Goal: Task Accomplishment & Management: Use online tool/utility

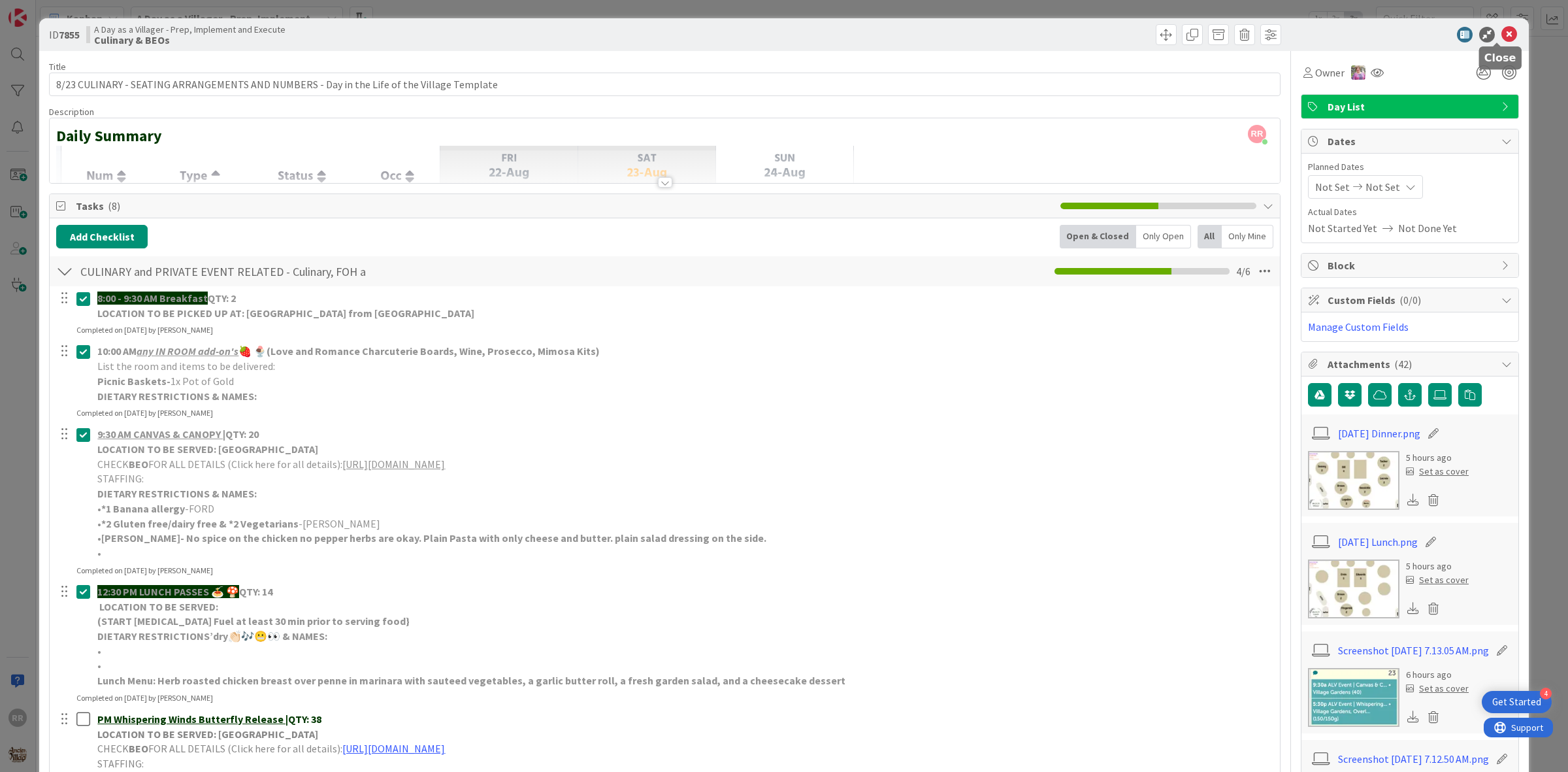
click at [1501, 34] on icon at bounding box center [1509, 34] width 15 height 15
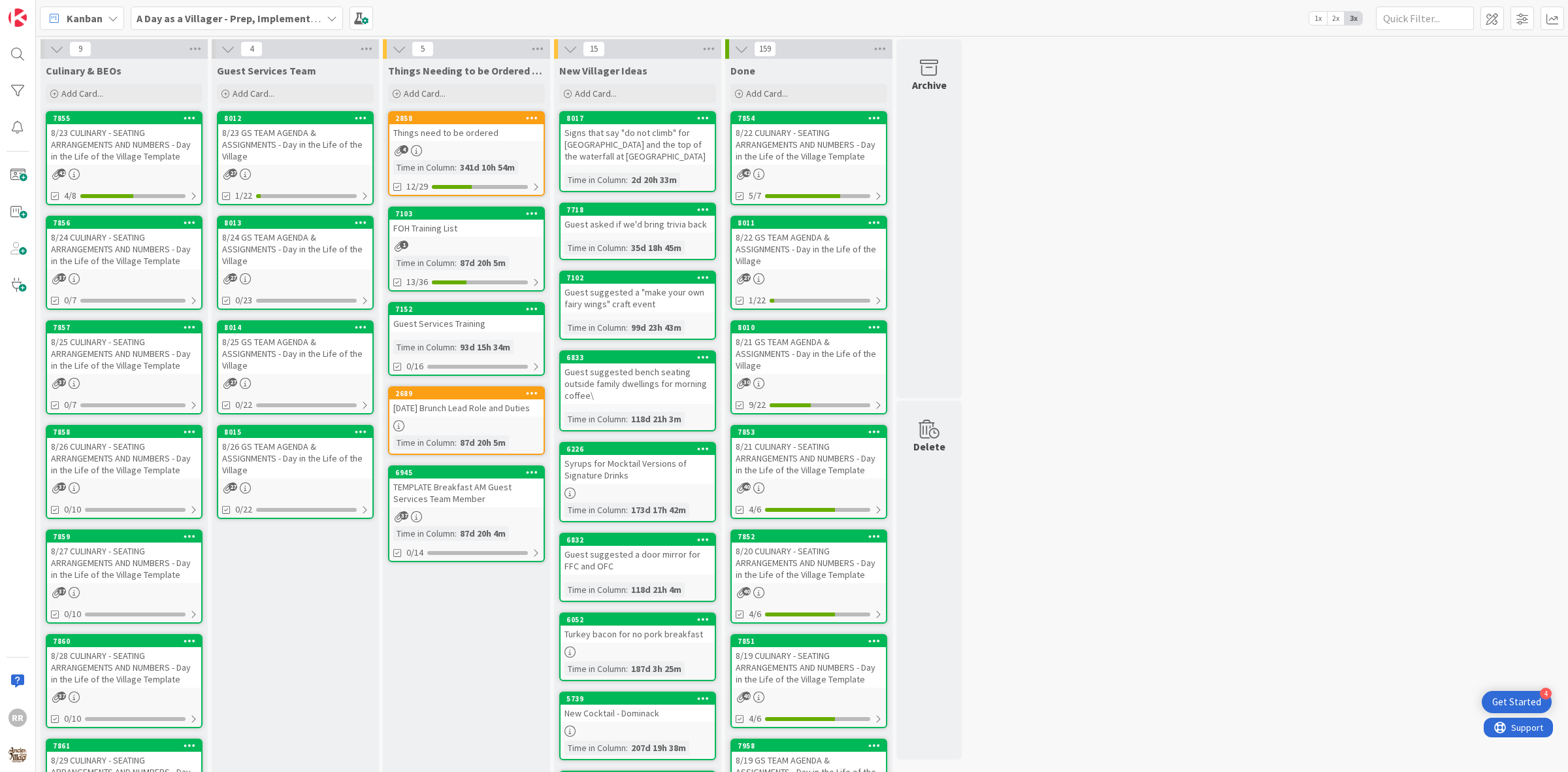
click at [333, 157] on div "8/23 GS TEAM AGENDA & ASSIGNMENTS - Day in the Life of the Village" at bounding box center [295, 144] width 154 height 40
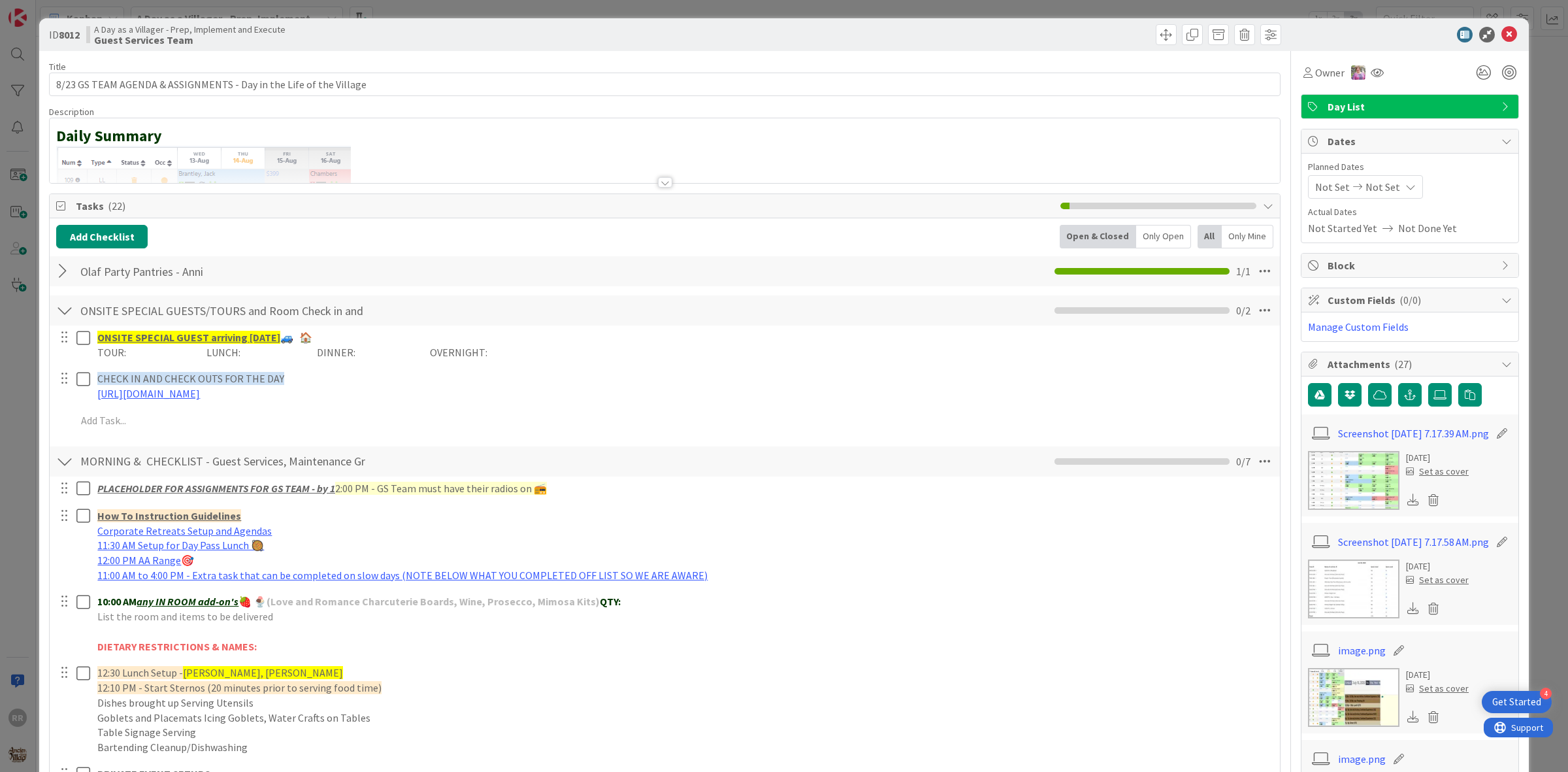
click at [64, 276] on div at bounding box center [64, 271] width 17 height 23
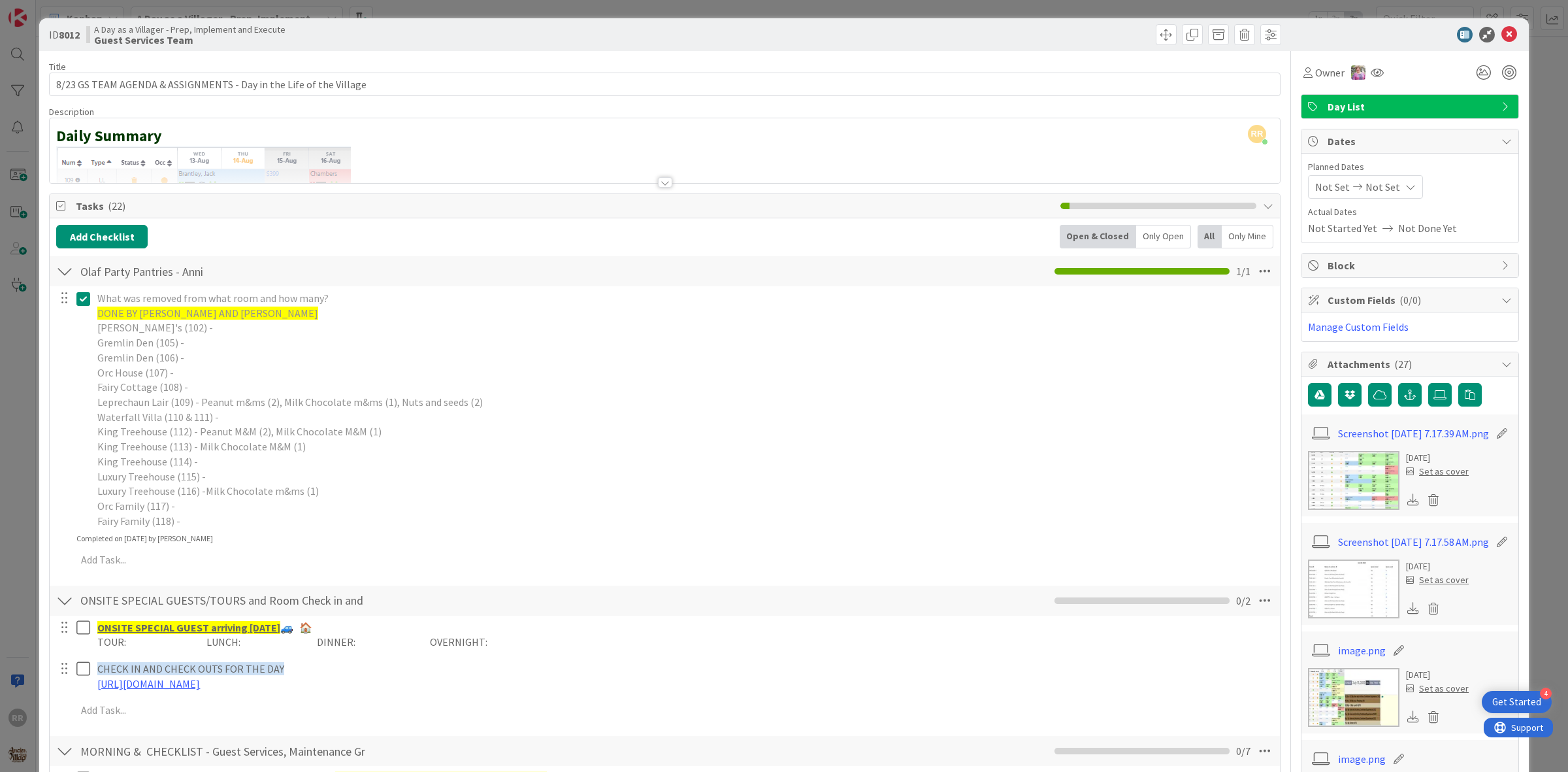
click at [77, 301] on icon at bounding box center [86, 299] width 20 height 15
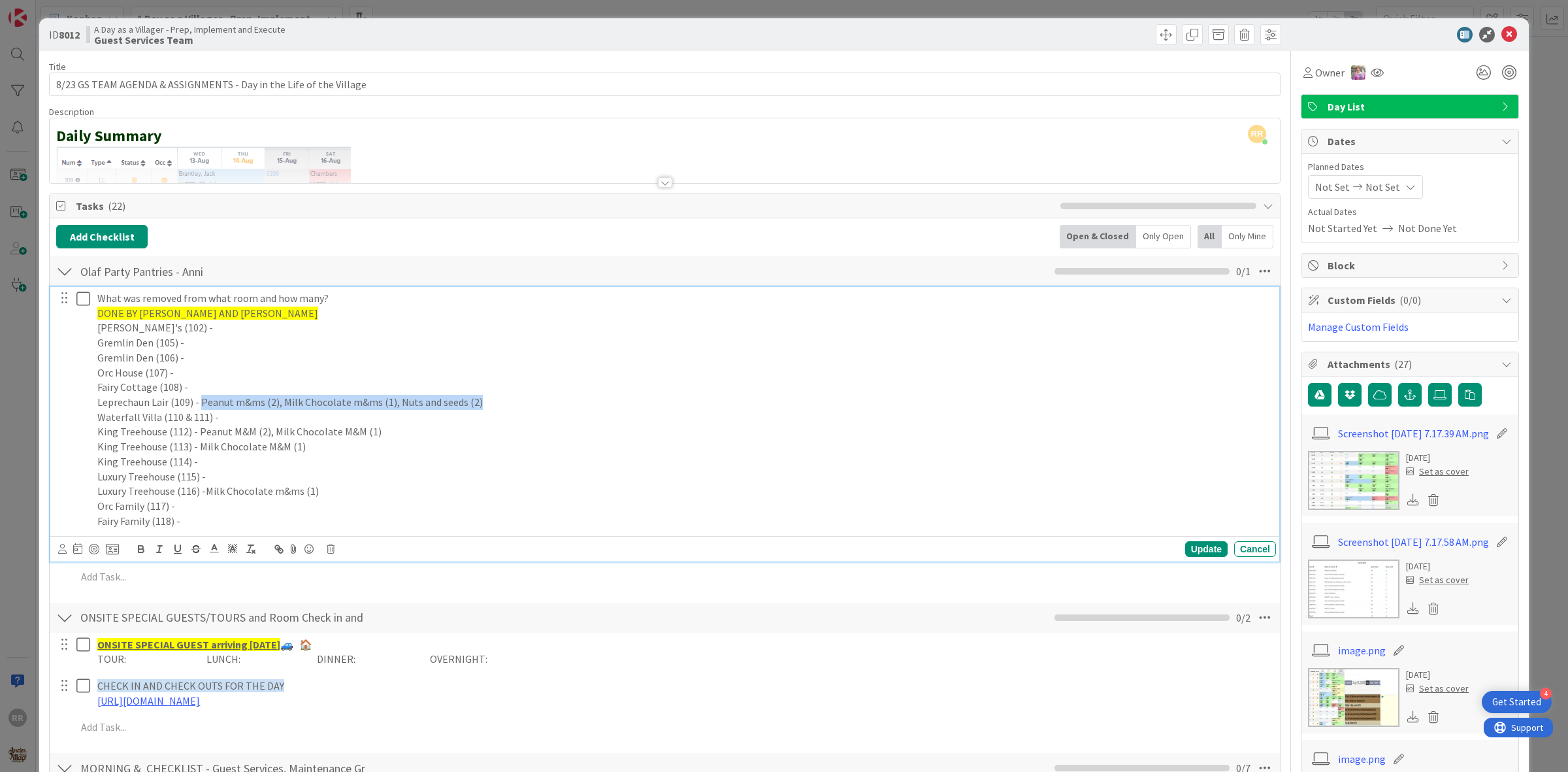
drag, startPoint x: 479, startPoint y: 400, endPoint x: 201, endPoint y: 402, distance: 278.0
click at [201, 402] on p "Leprechaun Lair (109) - Peanut m&ms (2), Milk Chocolate m&ms (1), Nuts and seed…" at bounding box center [684, 402] width 1173 height 15
copy p "Peanut m&ms (2), Milk Chocolate m&ms (1), Nuts and seeds (2)"
click at [413, 420] on p "Waterfall Villa (110 & 111) -" at bounding box center [684, 417] width 1173 height 15
drag, startPoint x: 382, startPoint y: 438, endPoint x: 197, endPoint y: 432, distance: 185.1
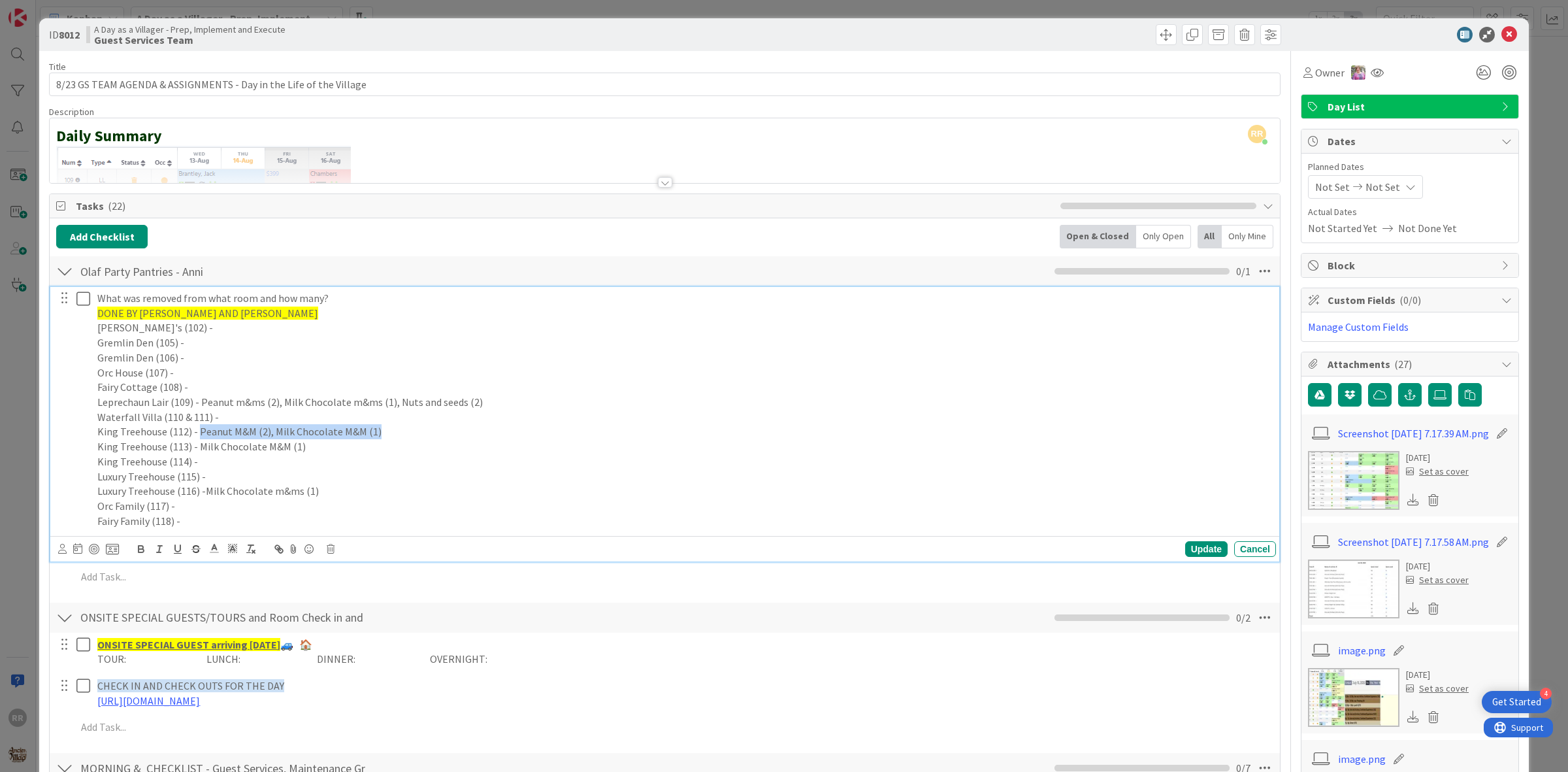
click at [197, 432] on p "King Treehouse (112) - Peanut M&M (2), Milk Chocolate M&M (1)" at bounding box center [684, 432] width 1173 height 15
copy p "Peanut M&M (2), Milk Chocolate M&M (1)"
click at [320, 465] on p "King Treehouse (114) -" at bounding box center [684, 462] width 1173 height 15
click at [301, 455] on p "King Treehouse (114) -" at bounding box center [684, 462] width 1173 height 15
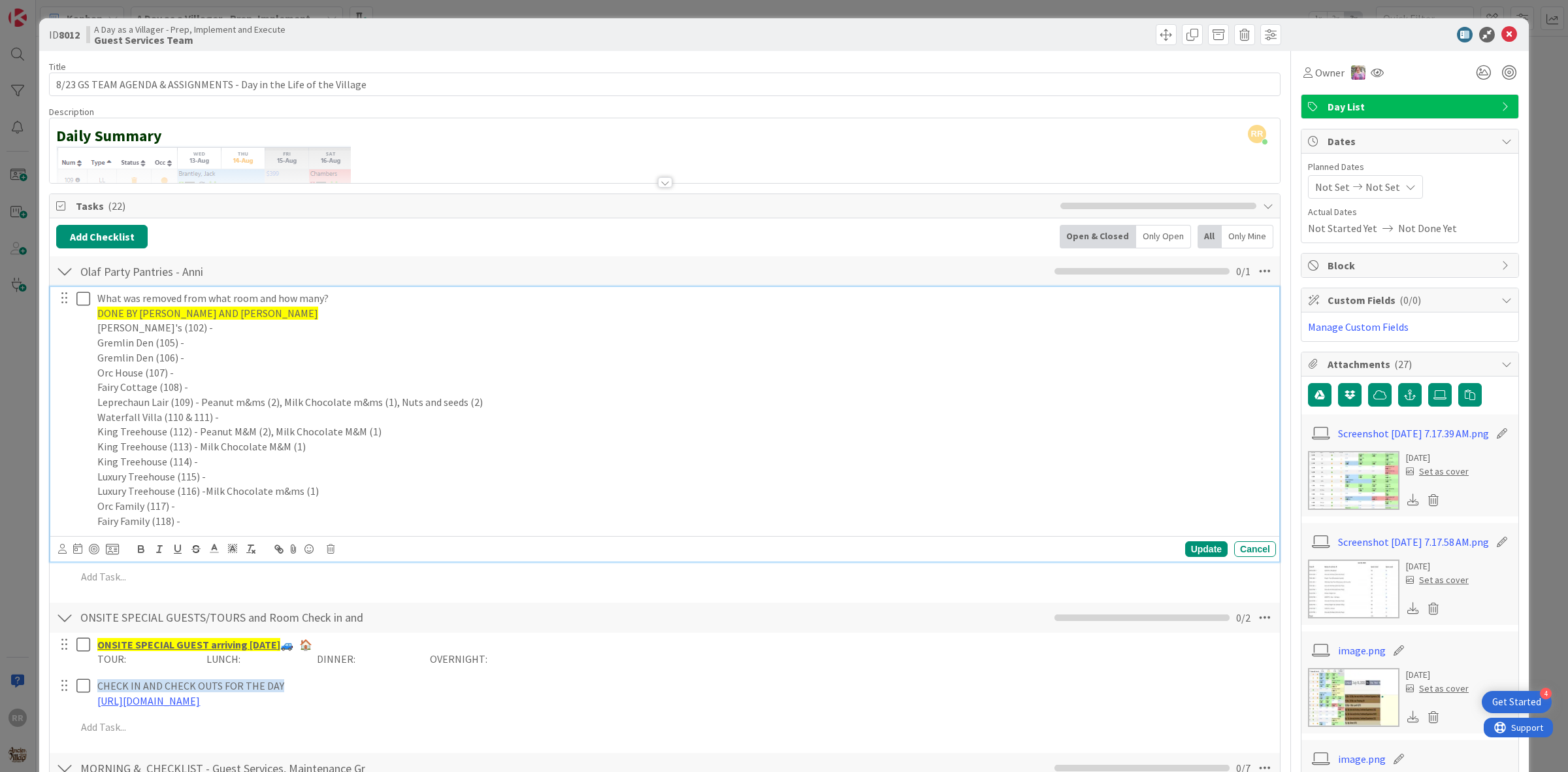
click at [308, 449] on p "King Treehouse (113) - Milk Chocolate M&M (1)" at bounding box center [684, 446] width 1173 height 15
drag, startPoint x: 305, startPoint y: 446, endPoint x: 196, endPoint y: 451, distance: 109.1
click at [196, 451] on p "King Treehouse (113) - Milk Chocolate M&M (1)" at bounding box center [684, 446] width 1173 height 15
copy p "Milk Chocolate M&M (1)"
drag, startPoint x: 333, startPoint y: 501, endPoint x: 223, endPoint y: 493, distance: 110.3
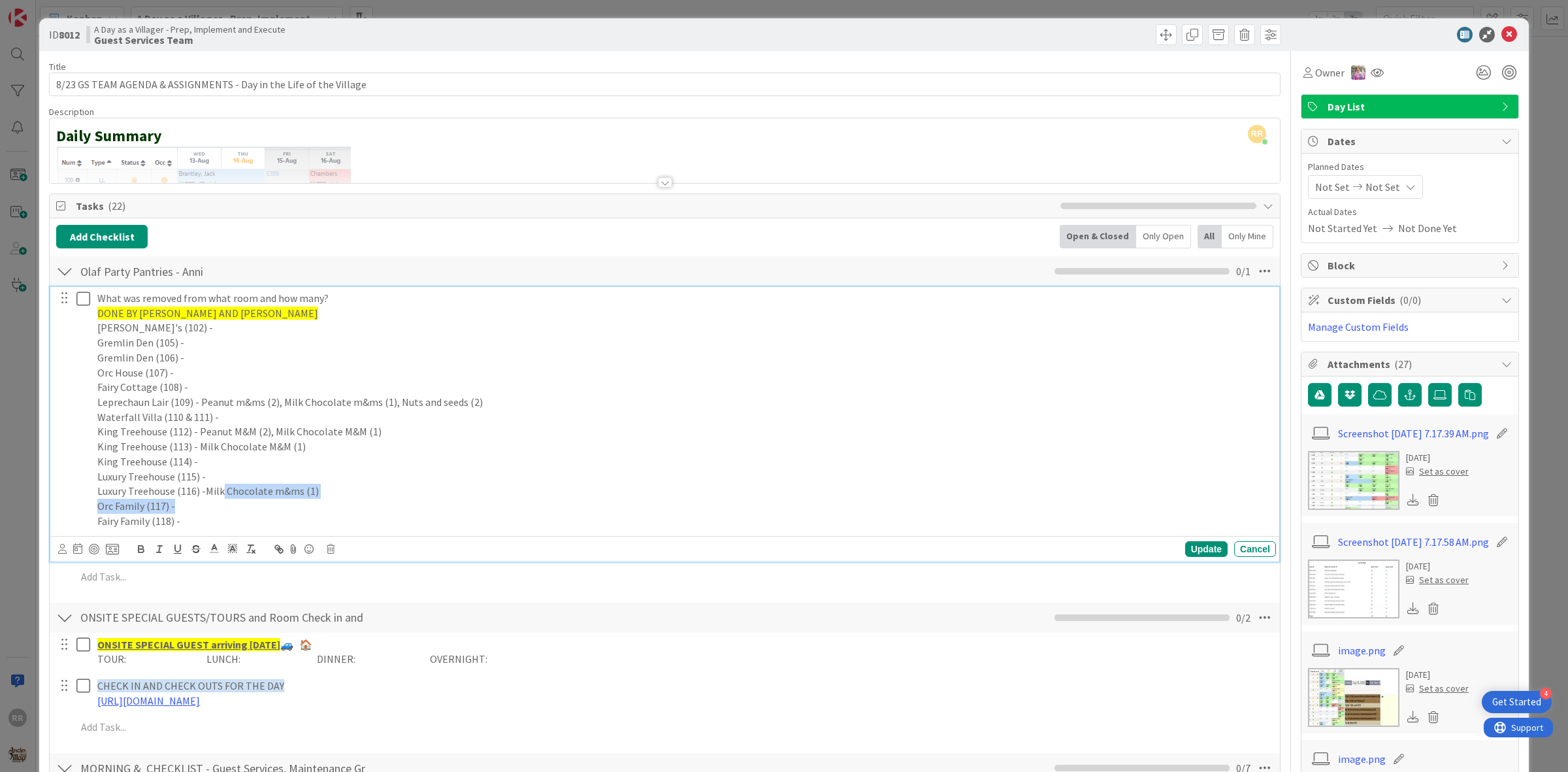
click at [223, 493] on div "What was removed from what room and how many? DONE BY [PERSON_NAME] AND [PERSON…" at bounding box center [684, 410] width 1184 height 246
drag, startPoint x: 304, startPoint y: 491, endPoint x: 328, endPoint y: 503, distance: 26.8
click at [304, 492] on p "Luxury Treehouse (116) -Milk Chocolate m&ms (1)" at bounding box center [684, 491] width 1173 height 15
click at [347, 497] on p "Luxury Treehouse (116) -Milk Chocolate m&ms (1)" at bounding box center [684, 491] width 1173 height 15
click at [336, 495] on p "Luxury Treehouse (116) -Milk Chocolate m&ms (1)" at bounding box center [684, 491] width 1173 height 15
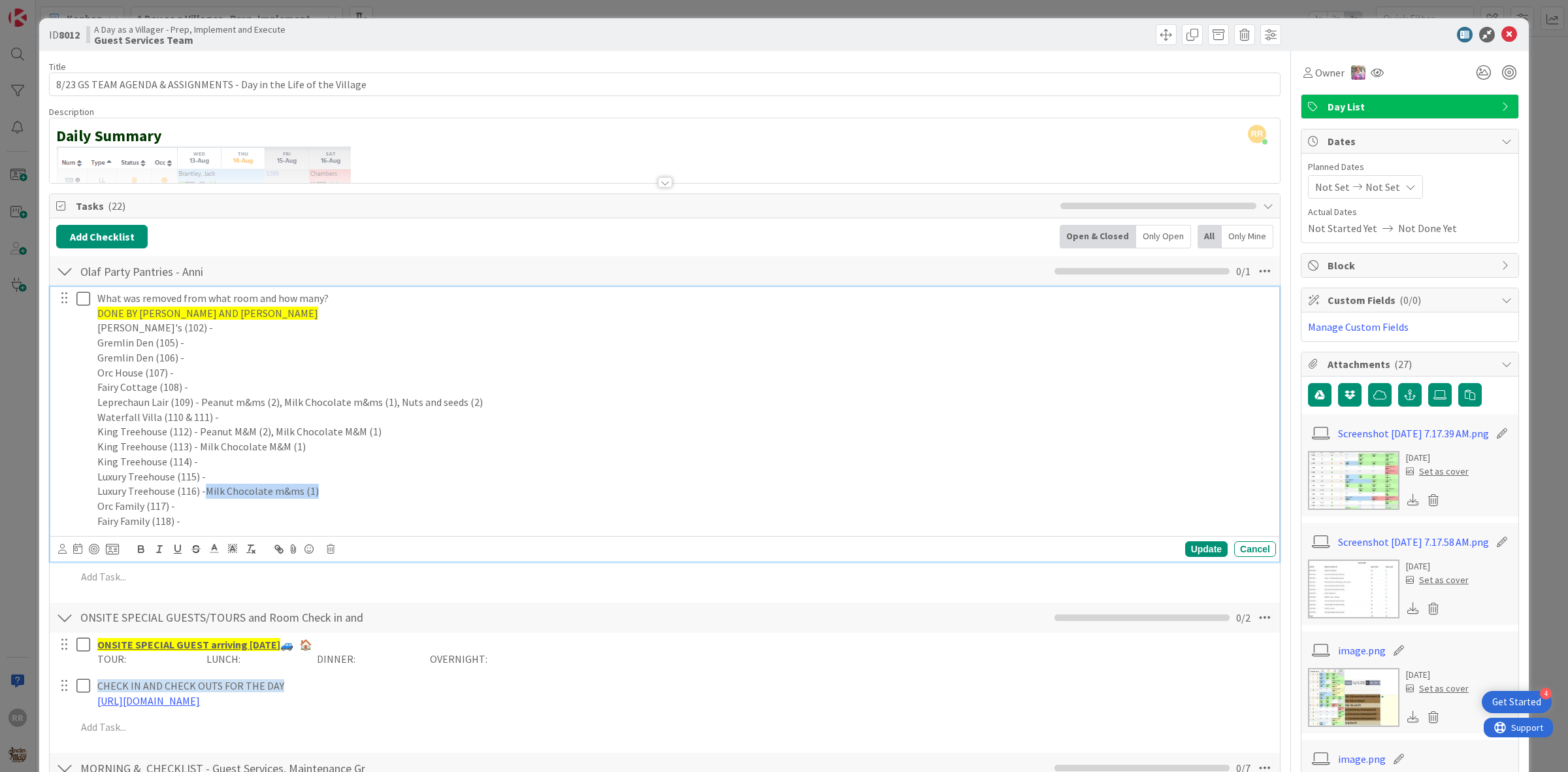
drag, startPoint x: 336, startPoint y: 492, endPoint x: 206, endPoint y: 487, distance: 130.1
click at [206, 487] on p "Luxury Treehouse (116) -Milk Chocolate m&ms (1)" at bounding box center [684, 491] width 1173 height 15
copy p "Milk Chocolate m&ms (1)"
click at [925, 462] on p "King Treehouse (114) -" at bounding box center [684, 462] width 1173 height 15
click at [1248, 547] on div "Cancel" at bounding box center [1255, 549] width 42 height 15
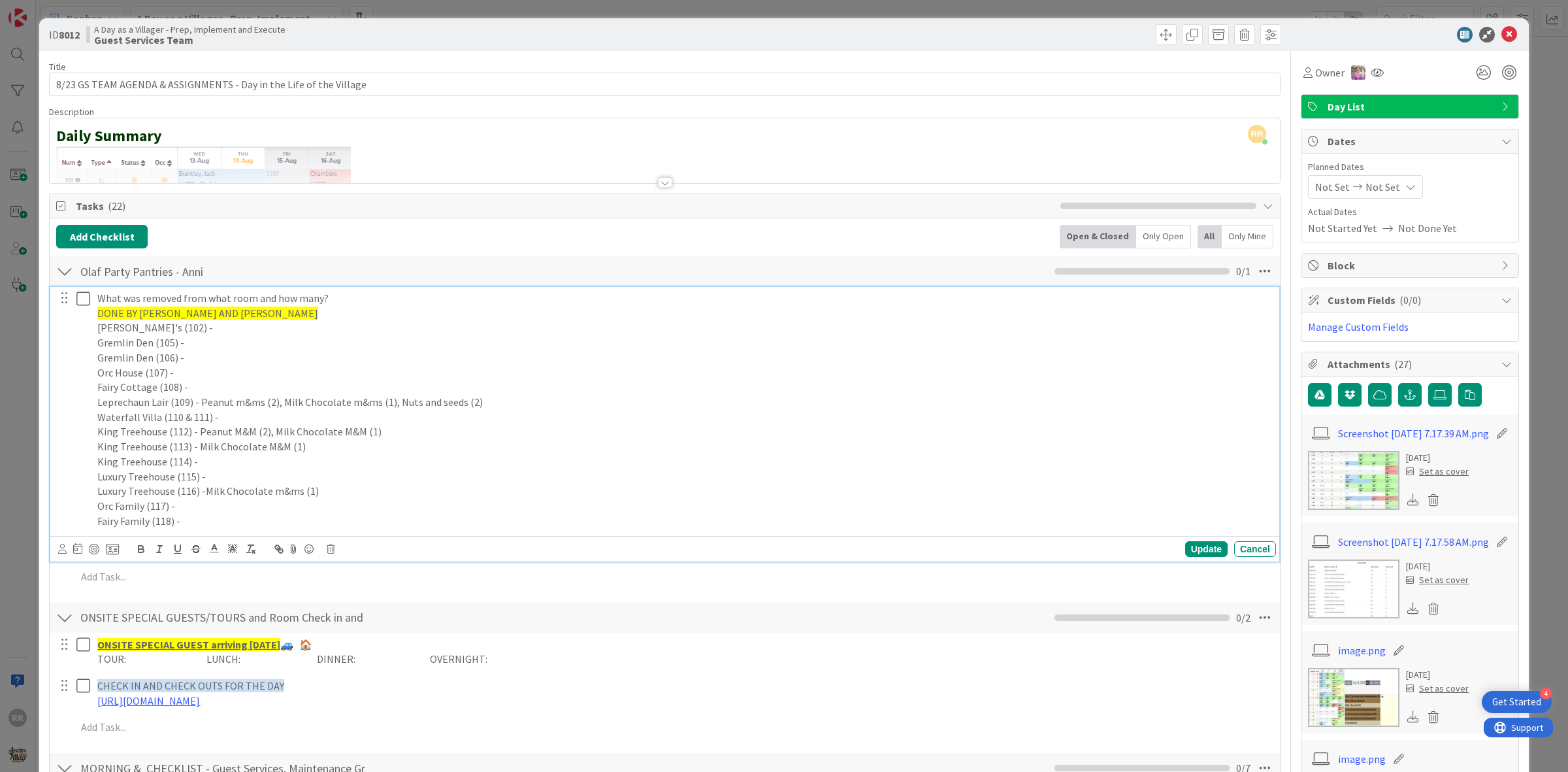
click at [88, 297] on icon at bounding box center [86, 299] width 20 height 15
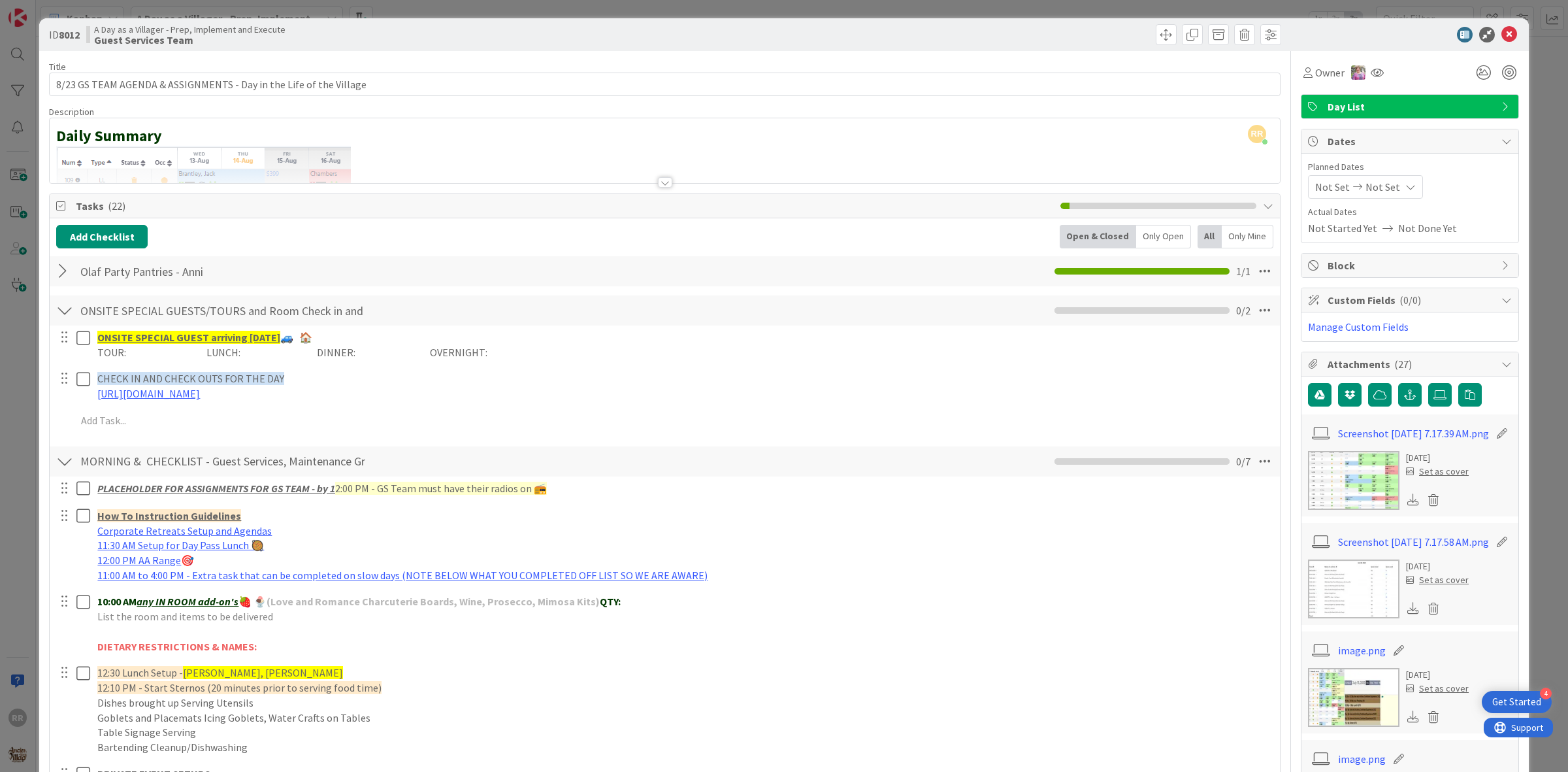
click at [56, 277] on div at bounding box center [64, 271] width 17 height 23
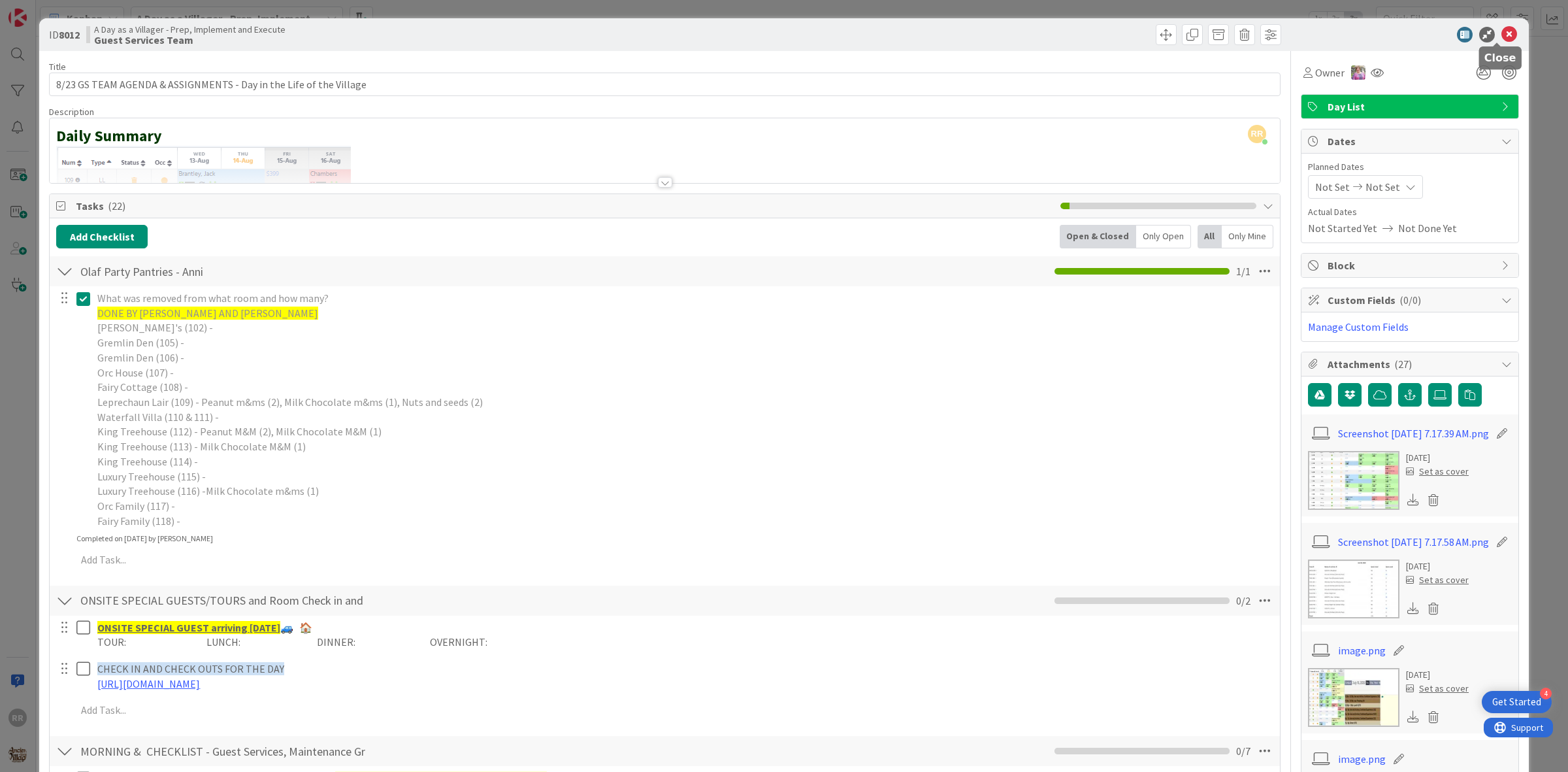
click at [1501, 31] on icon at bounding box center [1509, 34] width 15 height 15
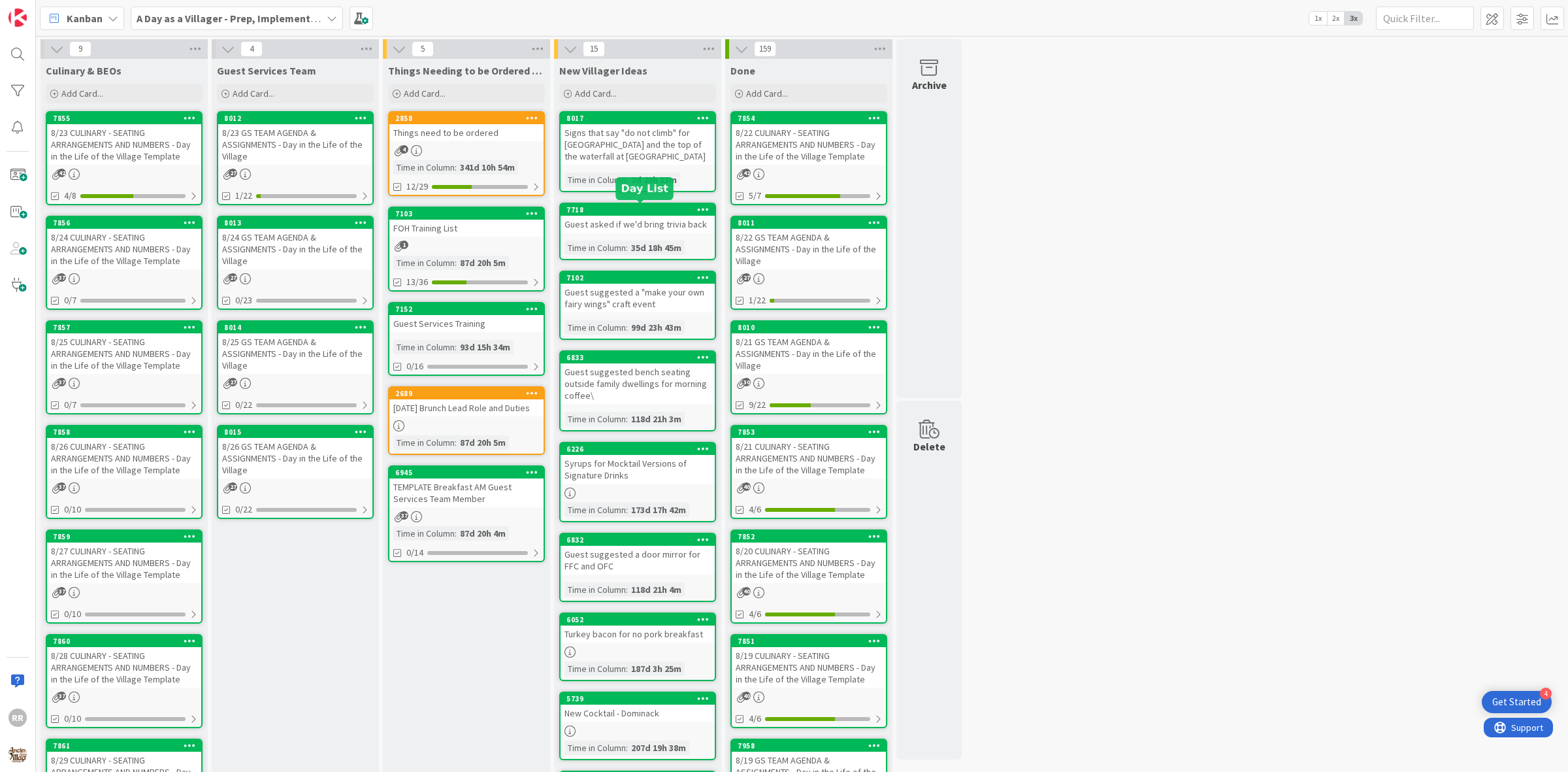
click at [536, 156] on link "2858 Things need to be ordered 4 Time in Column : 341d 10h 54m 12/29" at bounding box center [467, 154] width 157 height 85
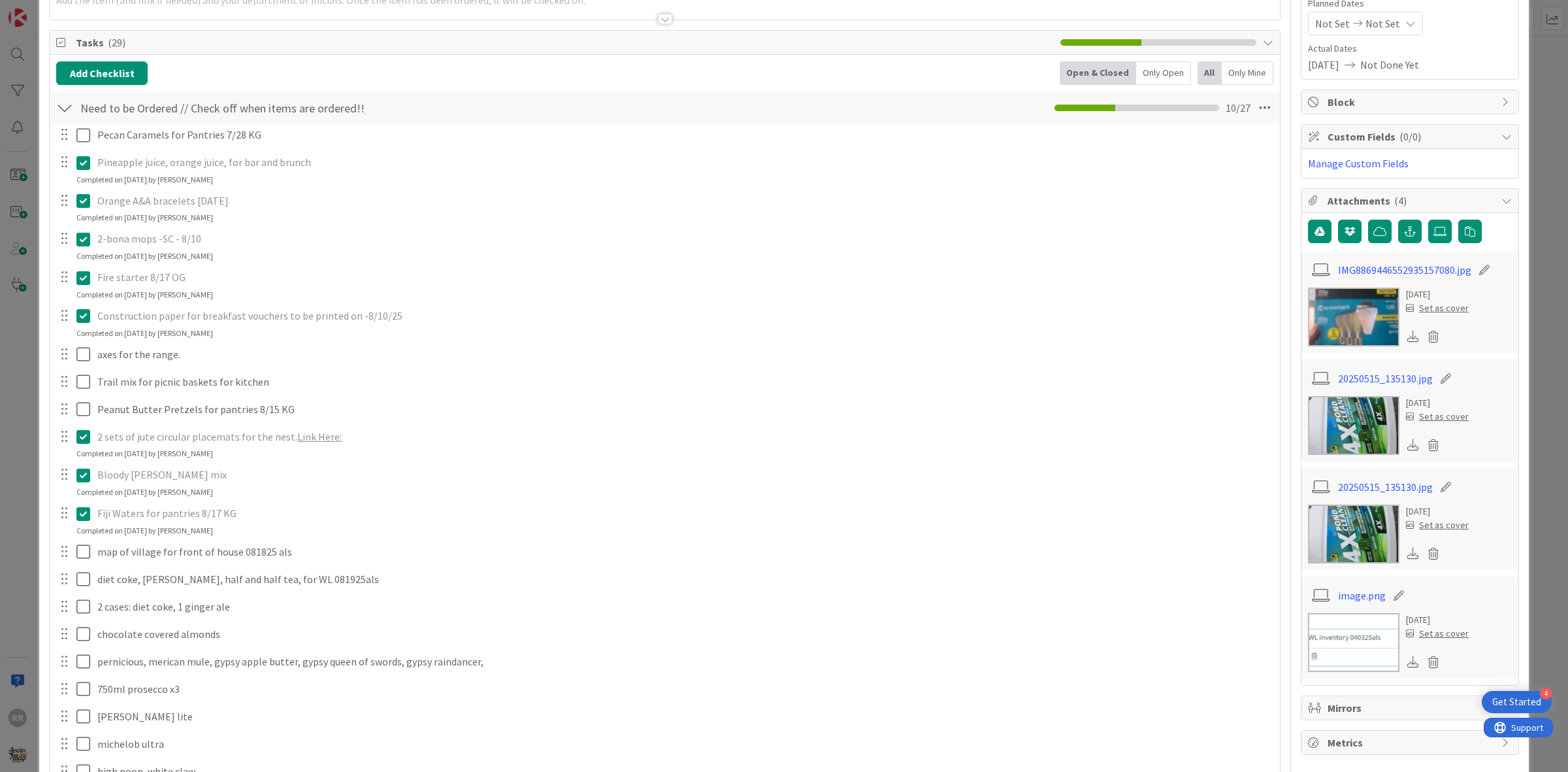
scroll to position [245, 0]
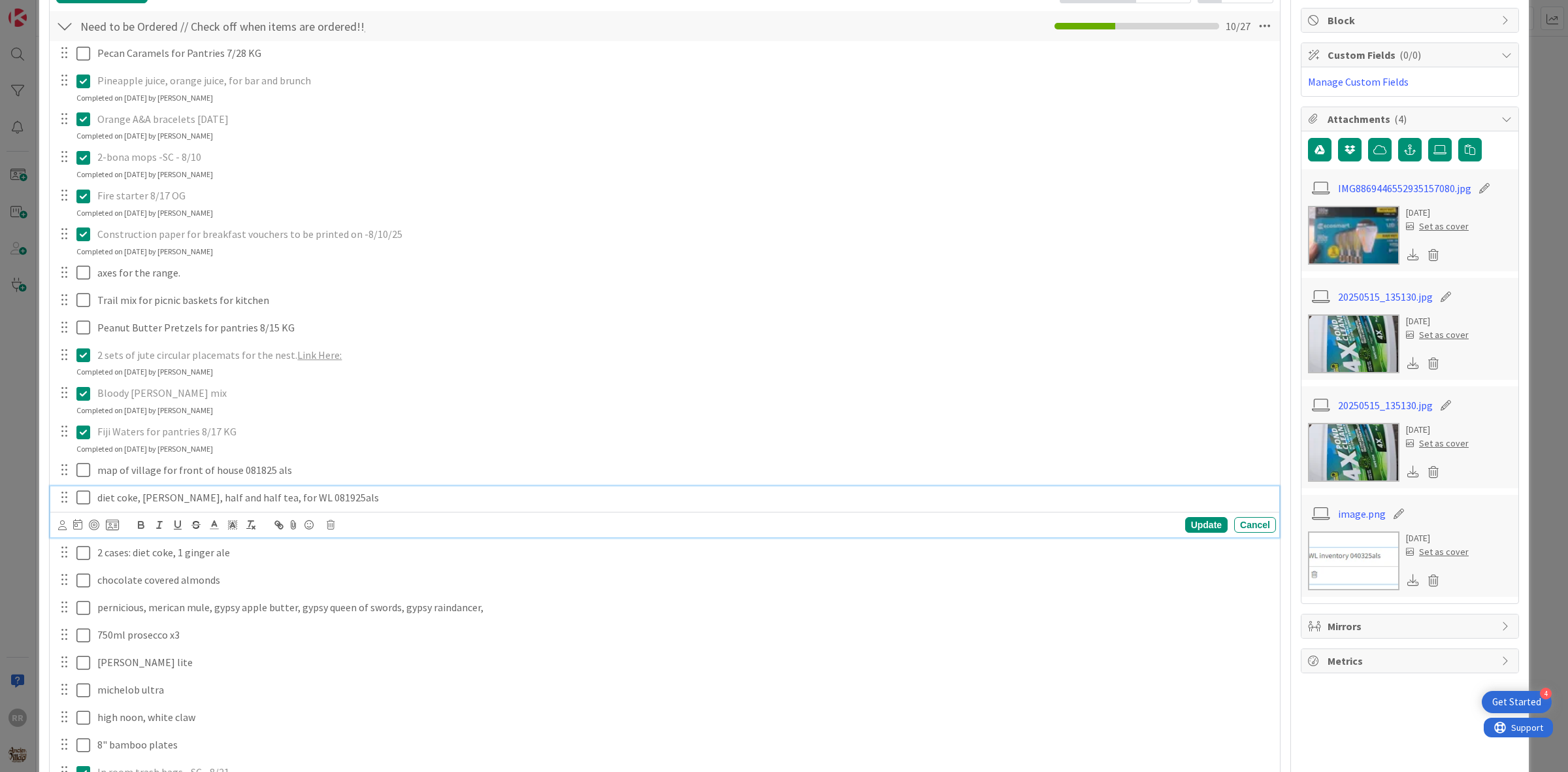
click at [263, 506] on div "diet coke, [PERSON_NAME], half and half tea, for WL 081925als" at bounding box center [684, 498] width 1184 height 23
click at [1192, 530] on div "Update" at bounding box center [1207, 525] width 42 height 15
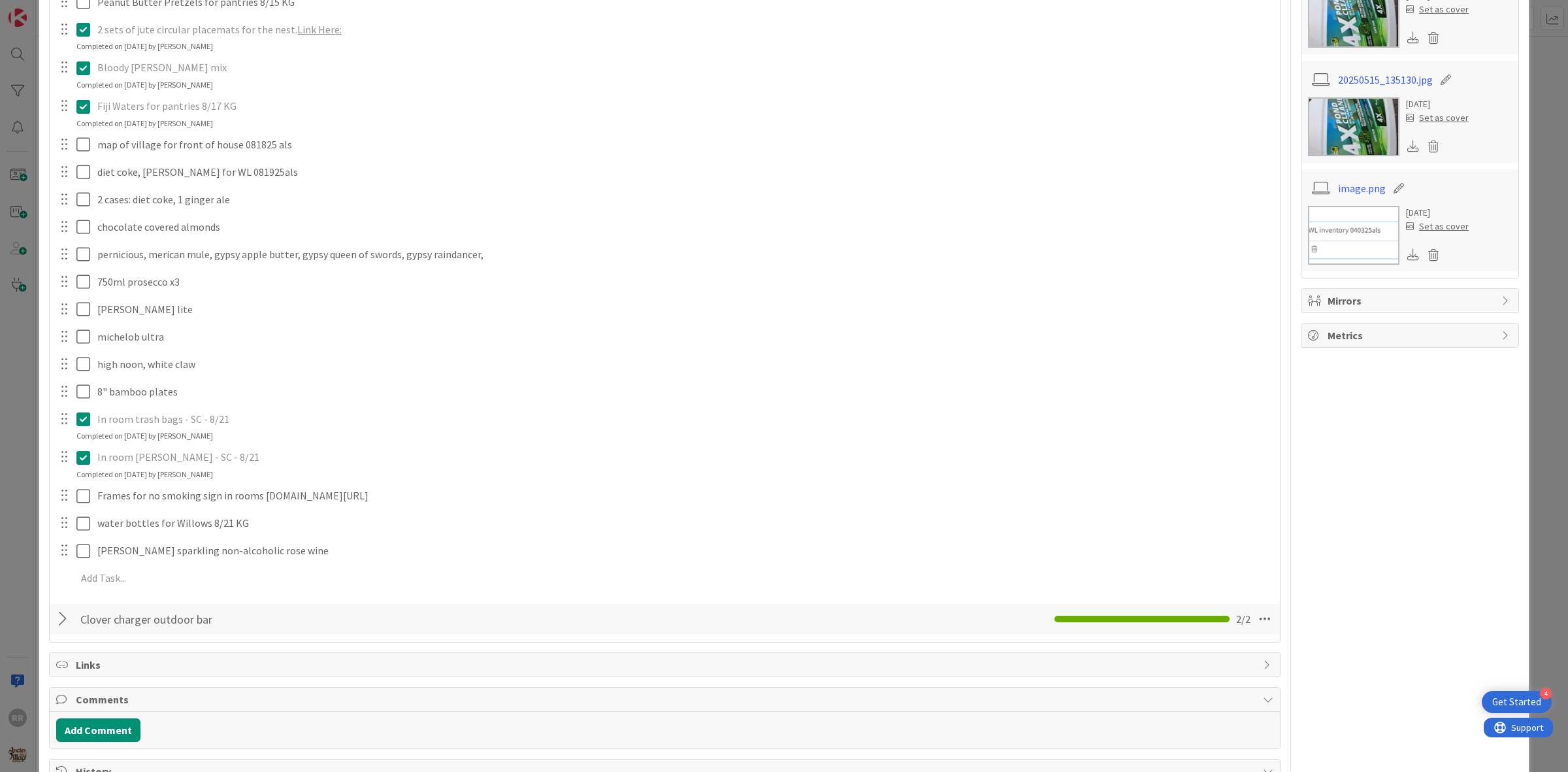
scroll to position [653, 0]
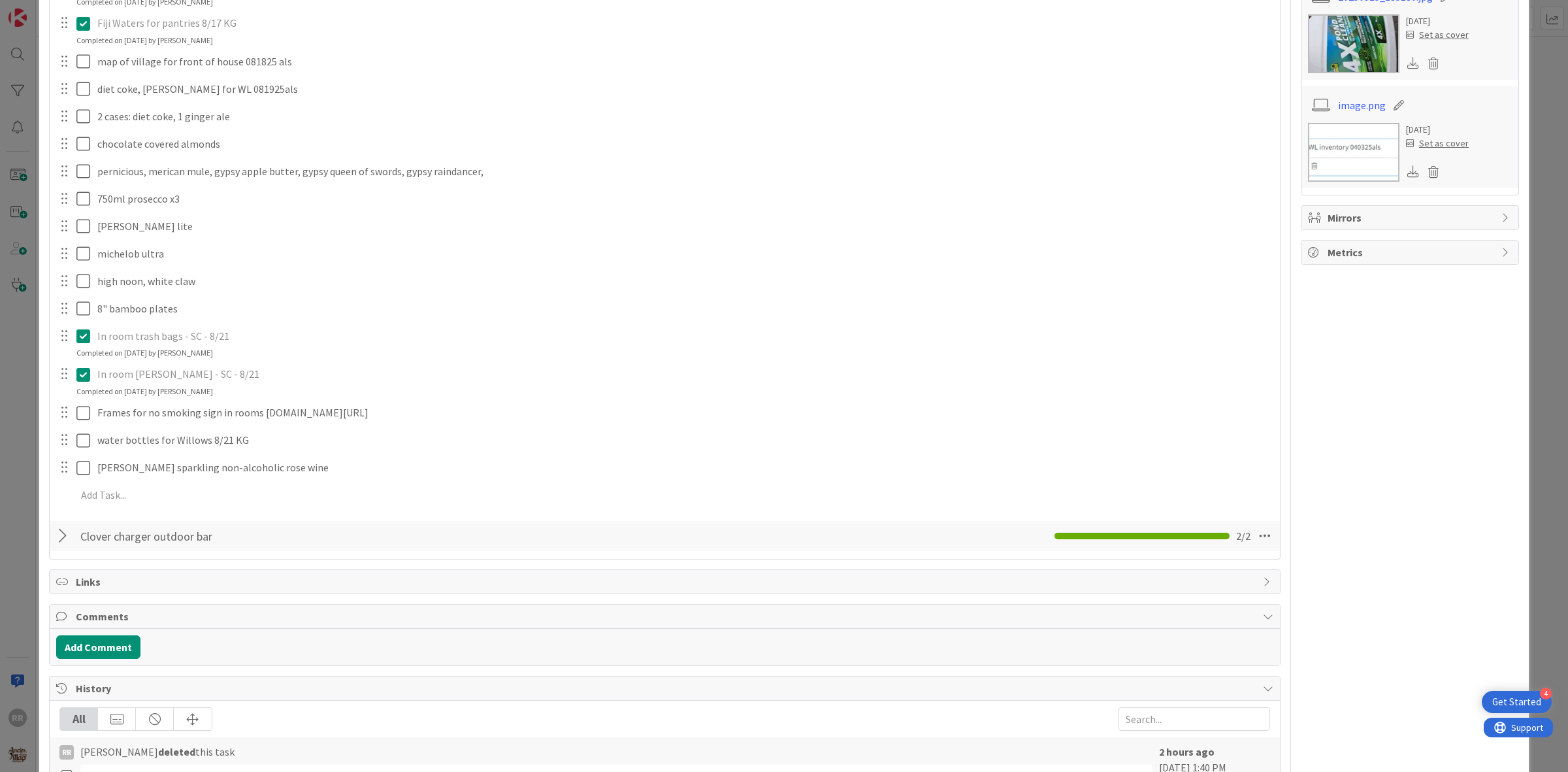
click at [128, 511] on div "Pecan Caramels for Pantries 7/28 KG Update Cancel Pineapple juice, orange juice…" at bounding box center [665, 72] width 1217 height 880
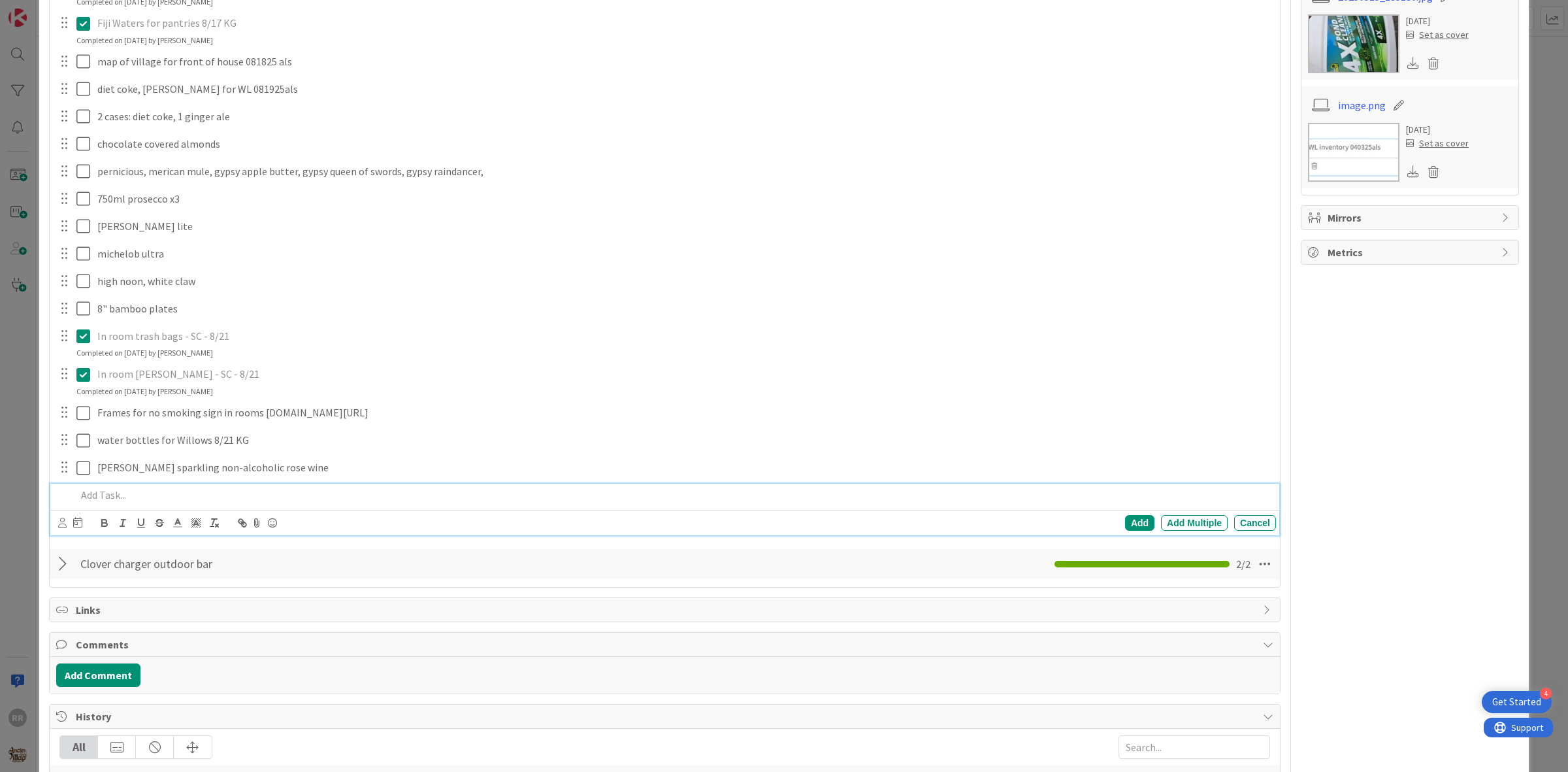
click at [131, 503] on p at bounding box center [674, 495] width 1194 height 15
click at [1125, 531] on div "Add" at bounding box center [1139, 522] width 29 height 15
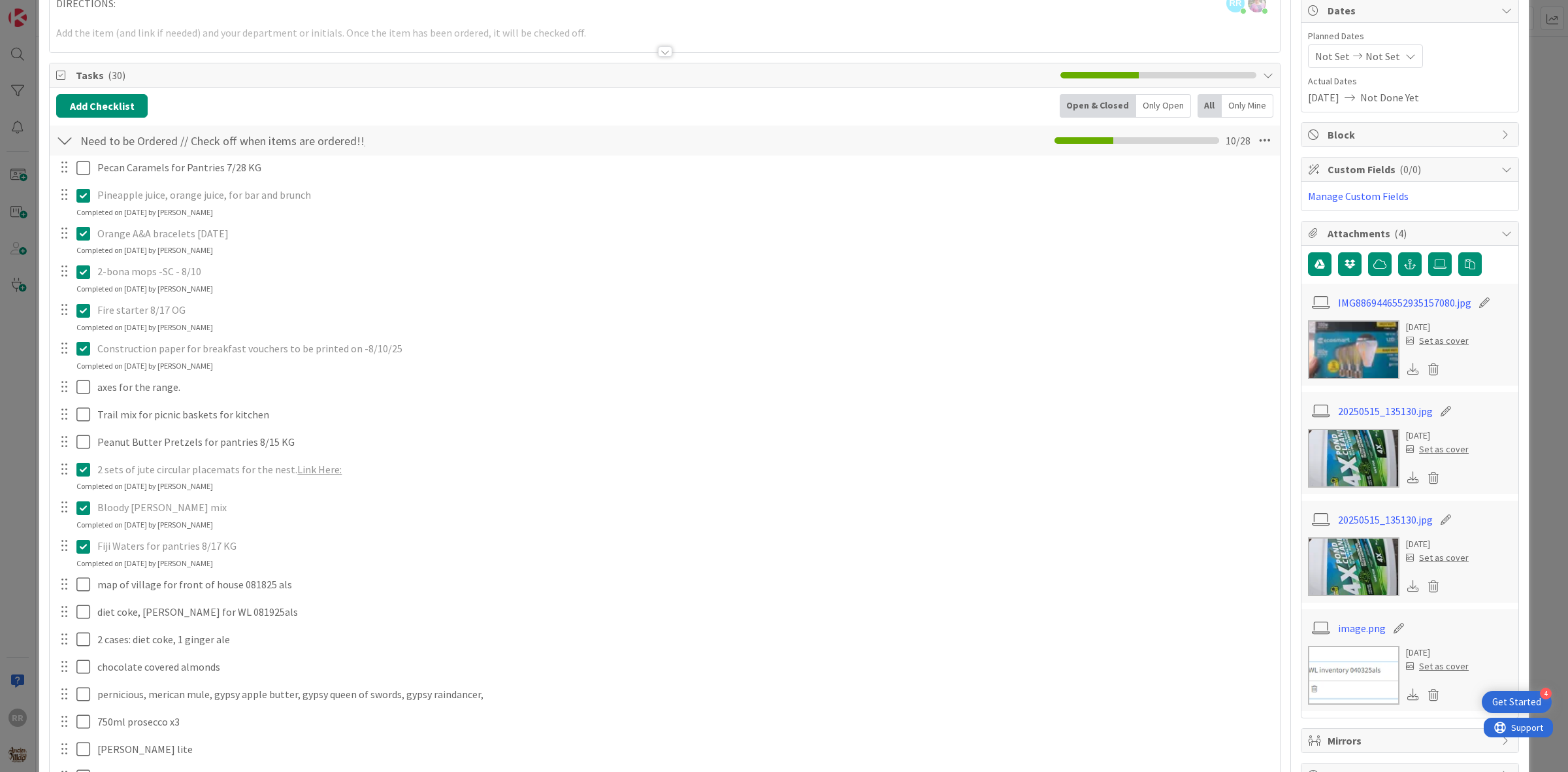
scroll to position [0, 0]
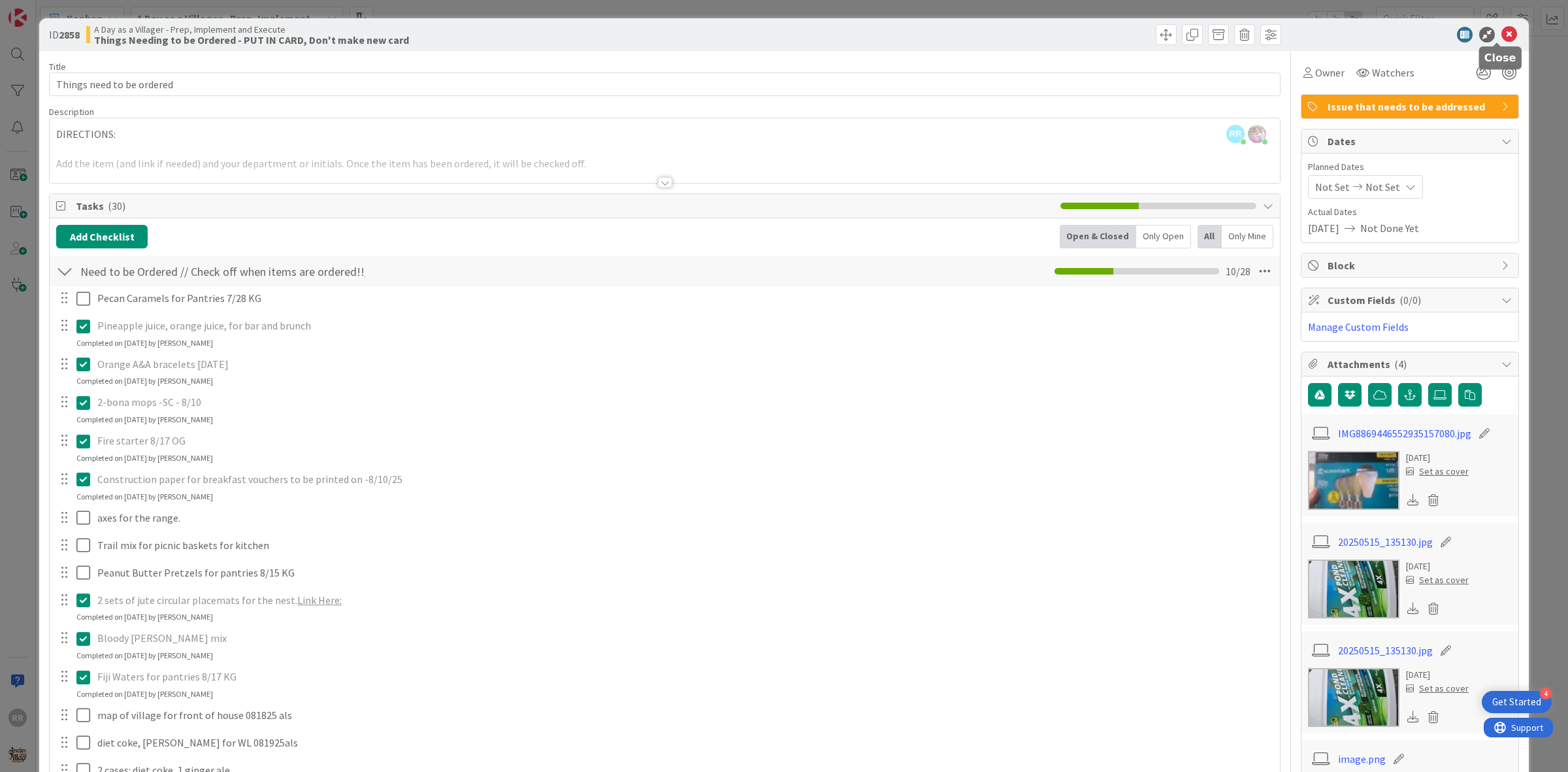
click at [1504, 40] on icon at bounding box center [1509, 34] width 15 height 15
